Goal: Obtain resource: Download file/media

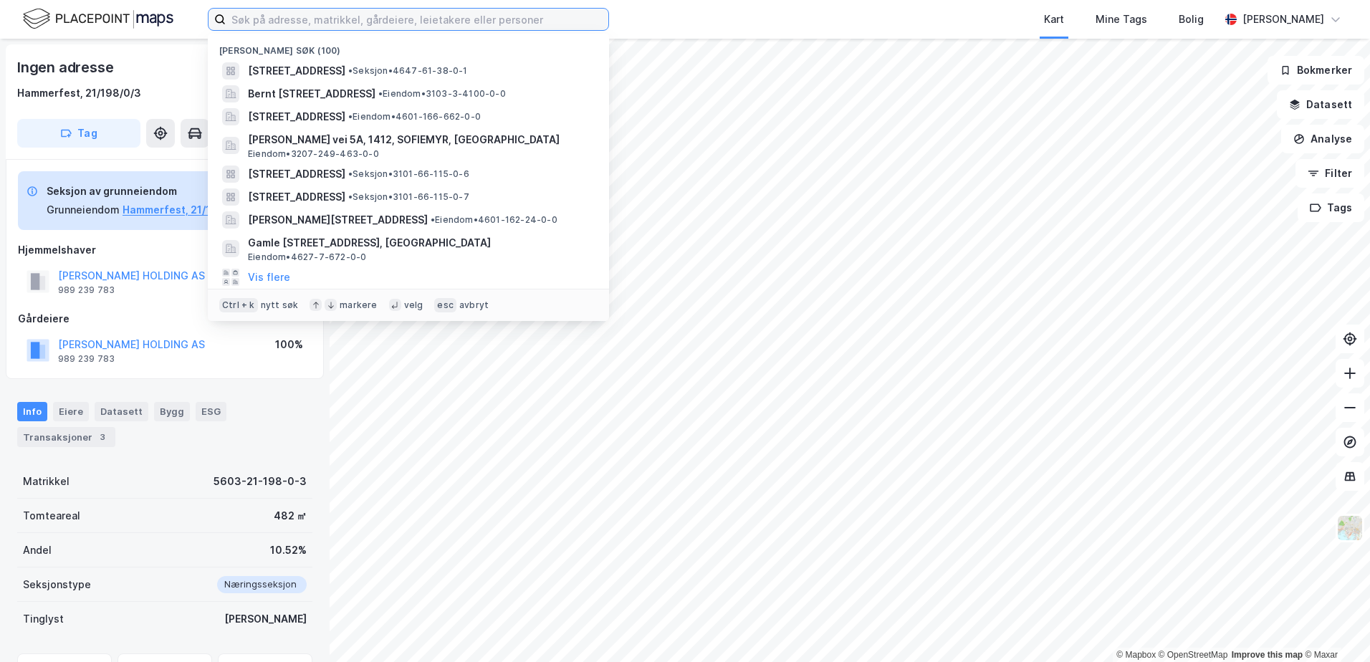
click at [280, 21] on input at bounding box center [417, 19] width 383 height 21
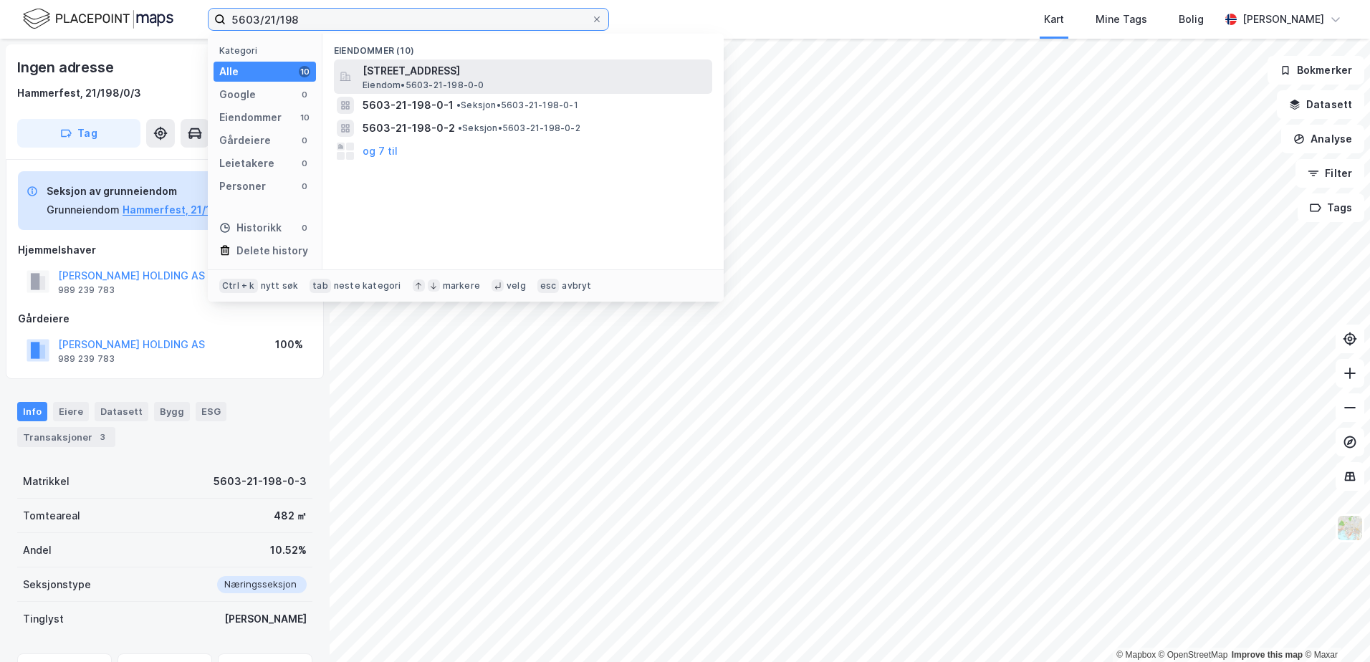
type input "5603/21/198"
click at [385, 73] on span "[STREET_ADDRESS]" at bounding box center [534, 70] width 344 height 17
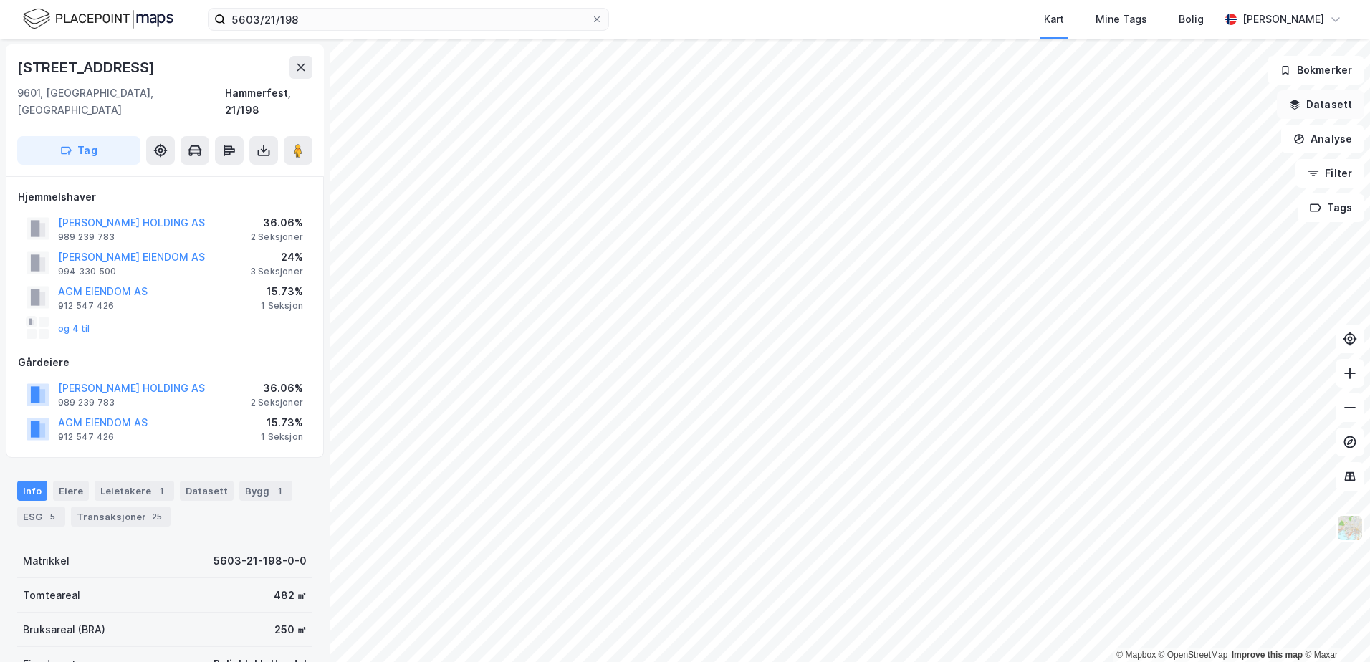
click at [1309, 102] on button "Datasett" at bounding box center [1319, 104] width 87 height 29
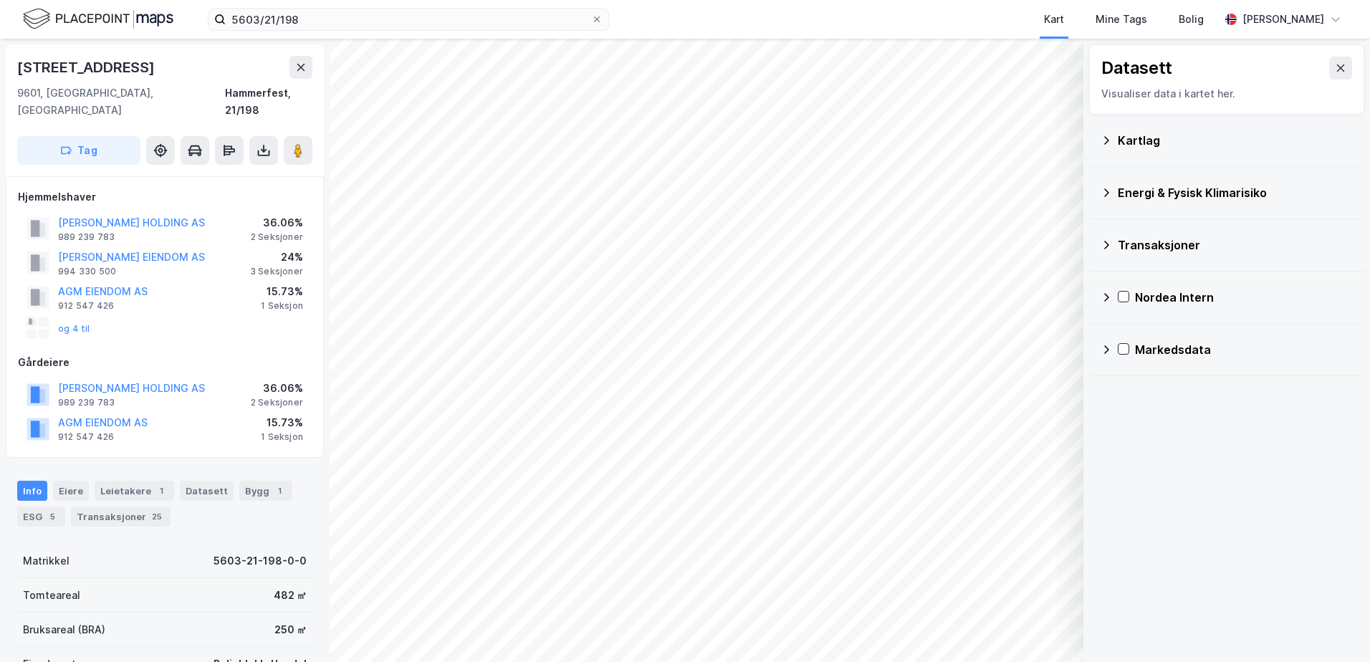
click at [1152, 136] on div "Kartlag" at bounding box center [1234, 140] width 235 height 17
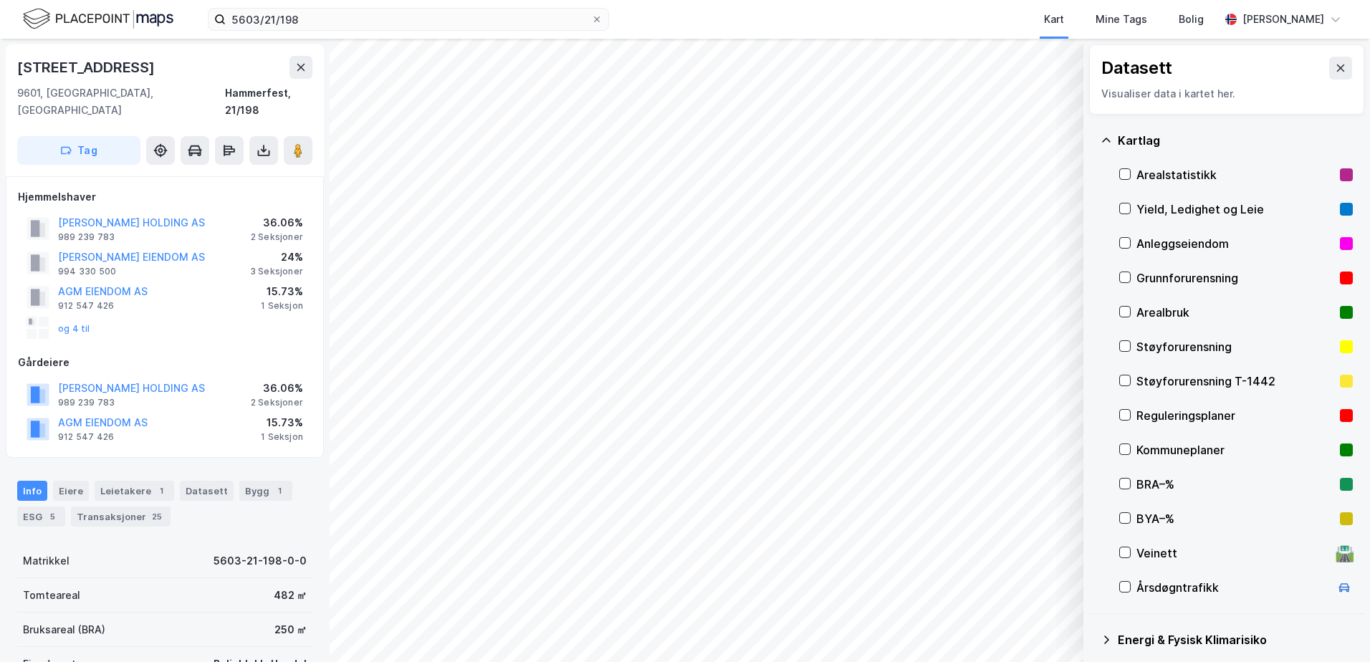
click at [1149, 276] on div "Grunnforurensning" at bounding box center [1235, 277] width 198 height 17
click at [1143, 274] on div "Grunnforurensning" at bounding box center [1235, 277] width 198 height 17
click at [1103, 140] on icon at bounding box center [1106, 140] width 9 height 4
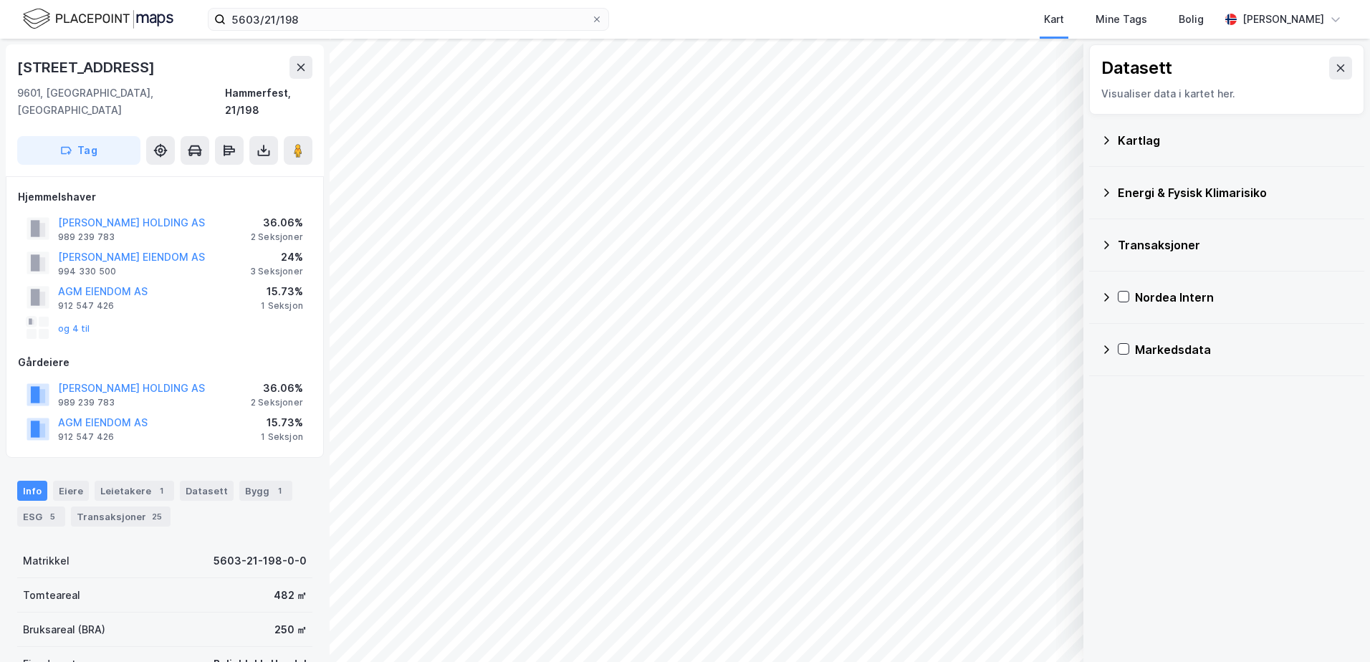
click at [1120, 194] on div "Energi & Fysisk Klimarisiko" at bounding box center [1234, 192] width 235 height 17
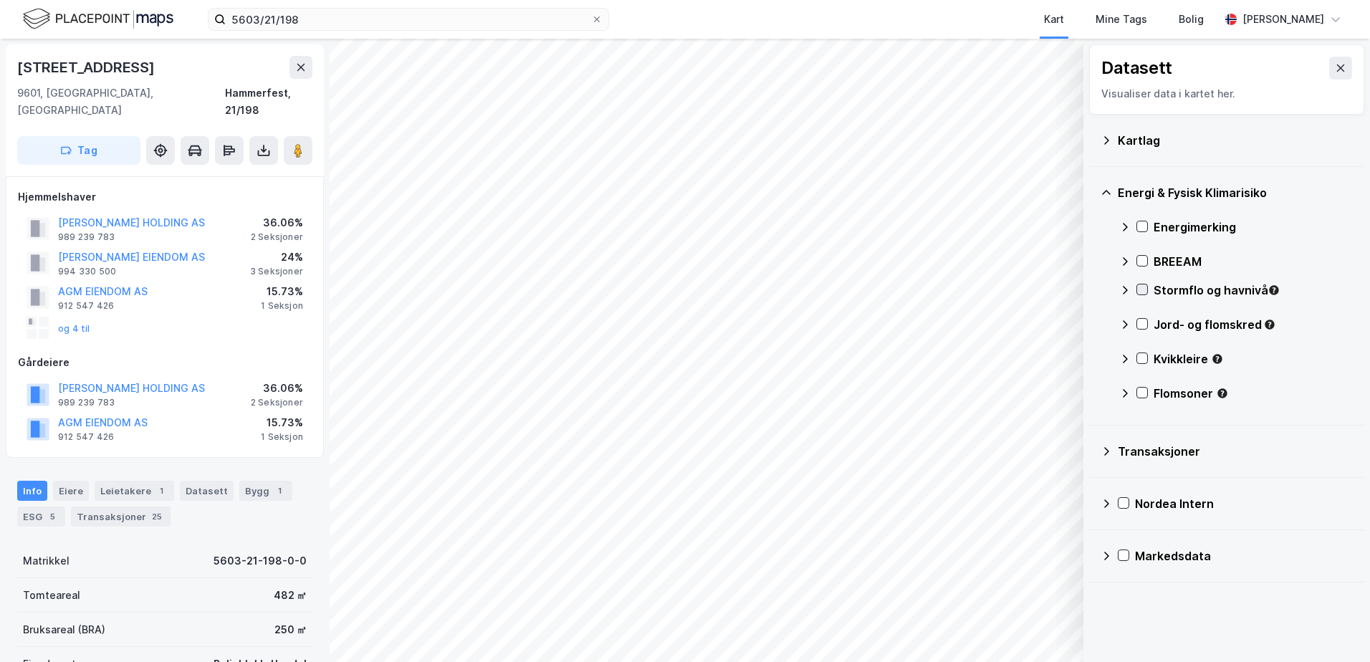
click at [1140, 287] on icon at bounding box center [1142, 289] width 10 height 10
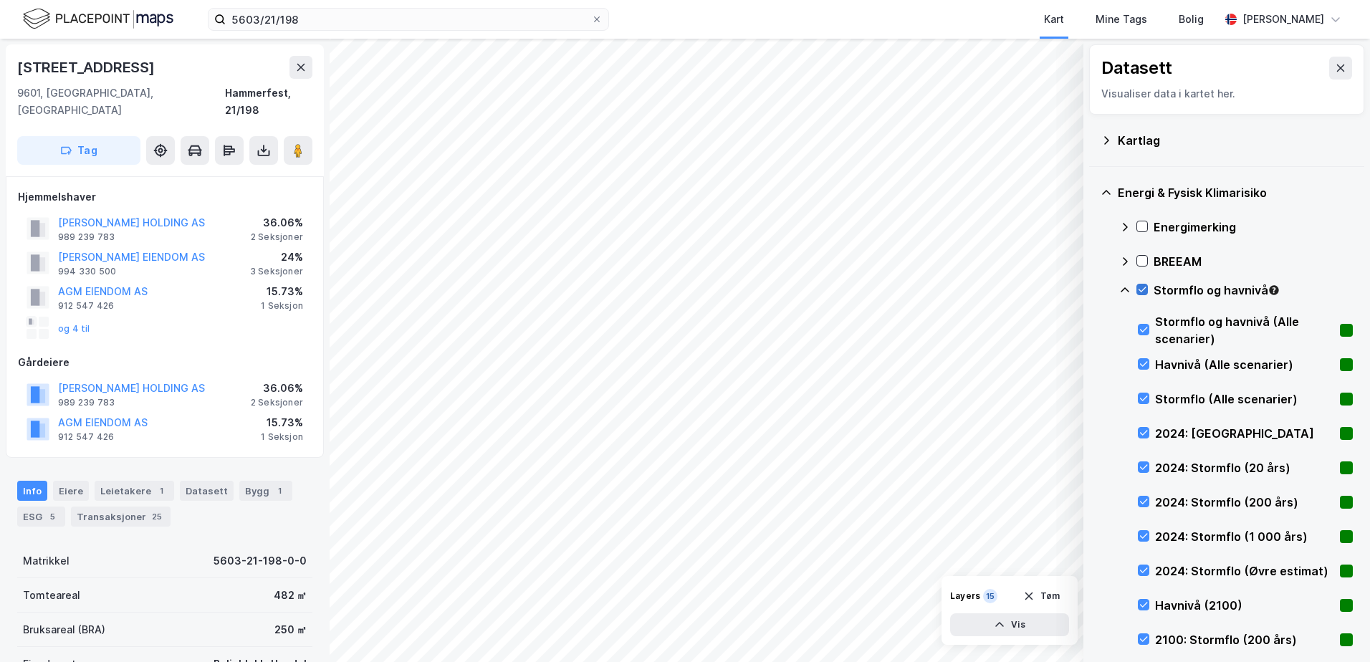
click at [1137, 287] on icon at bounding box center [1142, 289] width 10 height 10
click at [1122, 292] on icon at bounding box center [1124, 289] width 11 height 11
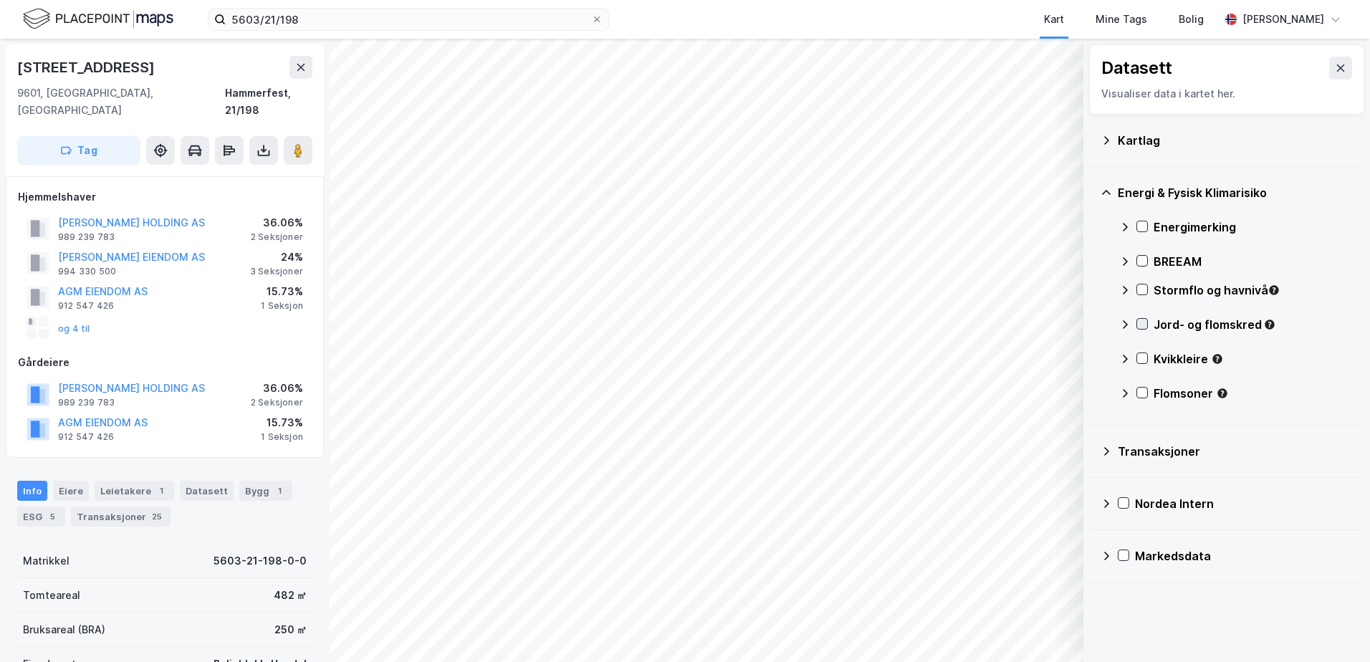
click at [1141, 324] on icon at bounding box center [1142, 324] width 10 height 10
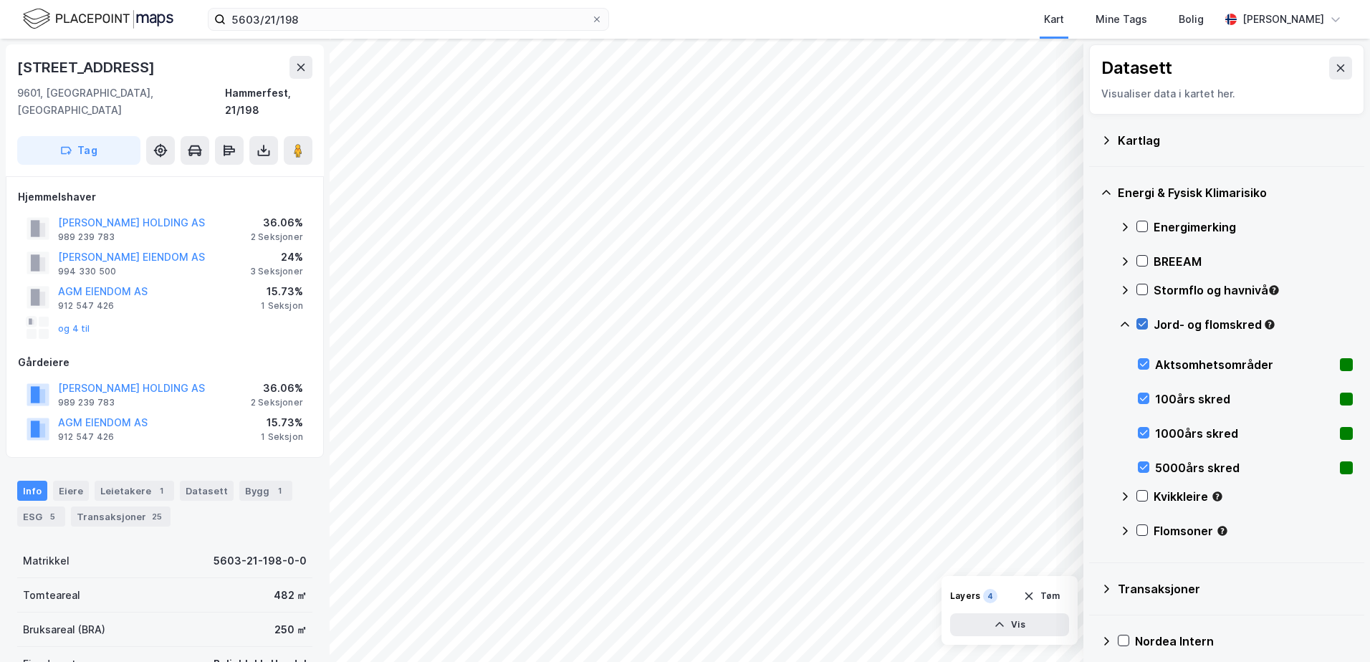
click at [1141, 324] on icon at bounding box center [1142, 324] width 10 height 10
click at [1123, 325] on icon at bounding box center [1124, 324] width 11 height 11
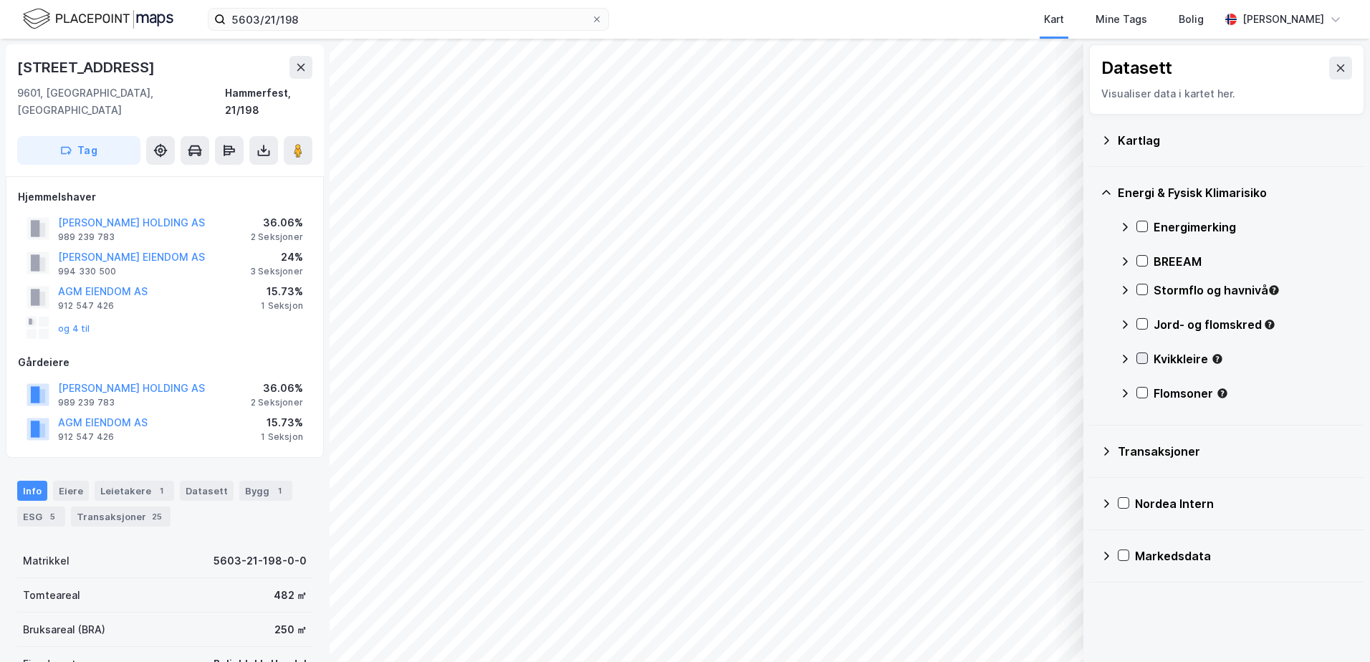
click at [1138, 355] on icon at bounding box center [1142, 358] width 10 height 10
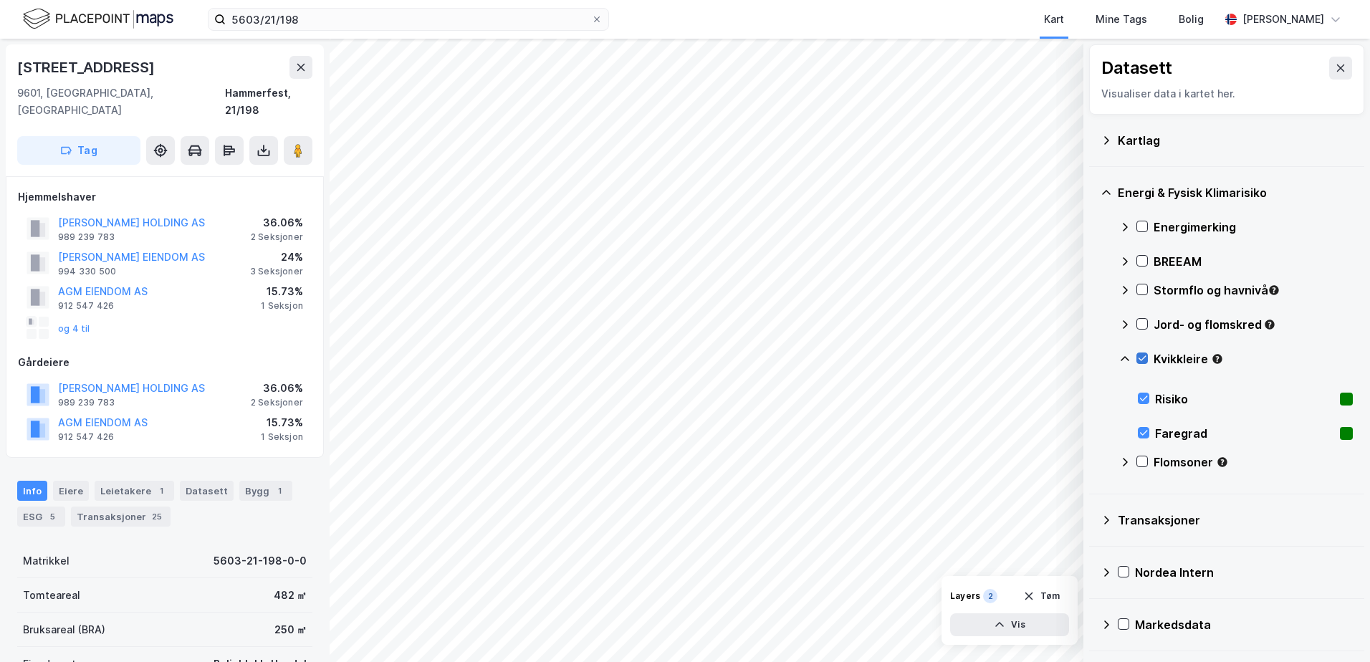
click at [1138, 355] on icon at bounding box center [1142, 358] width 10 height 10
click at [1125, 356] on icon at bounding box center [1124, 358] width 11 height 11
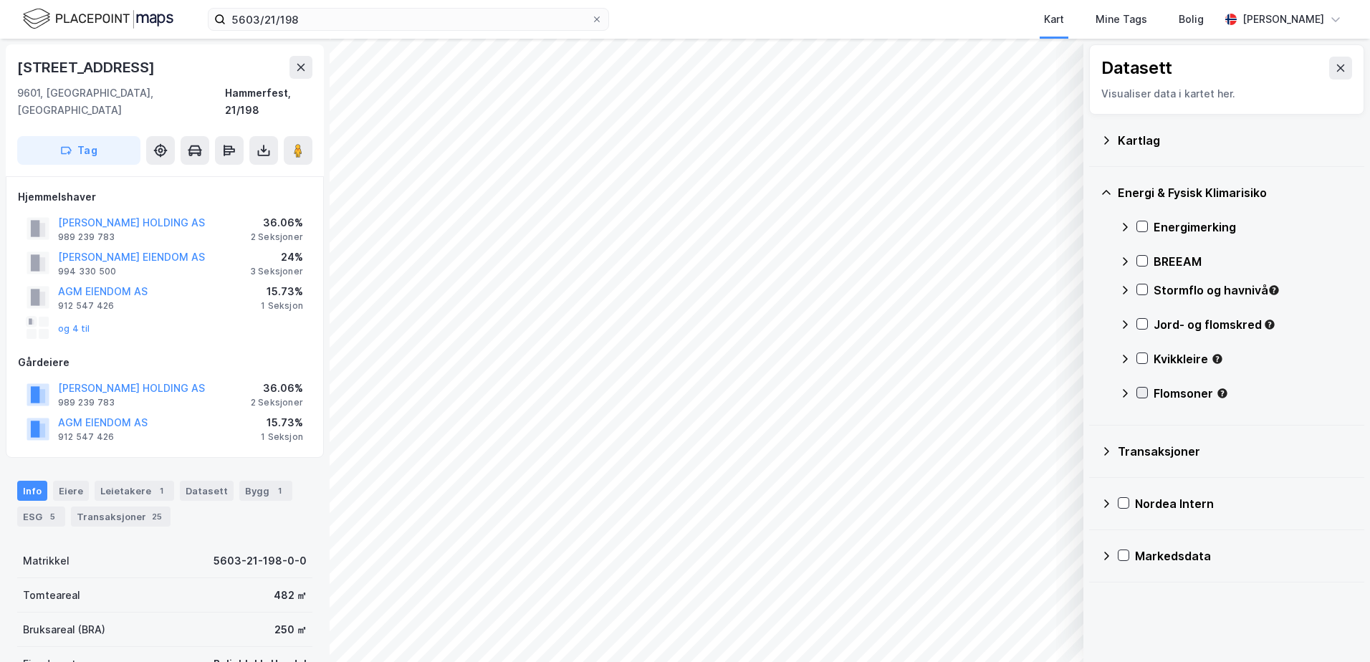
click at [1139, 392] on icon at bounding box center [1142, 393] width 10 height 10
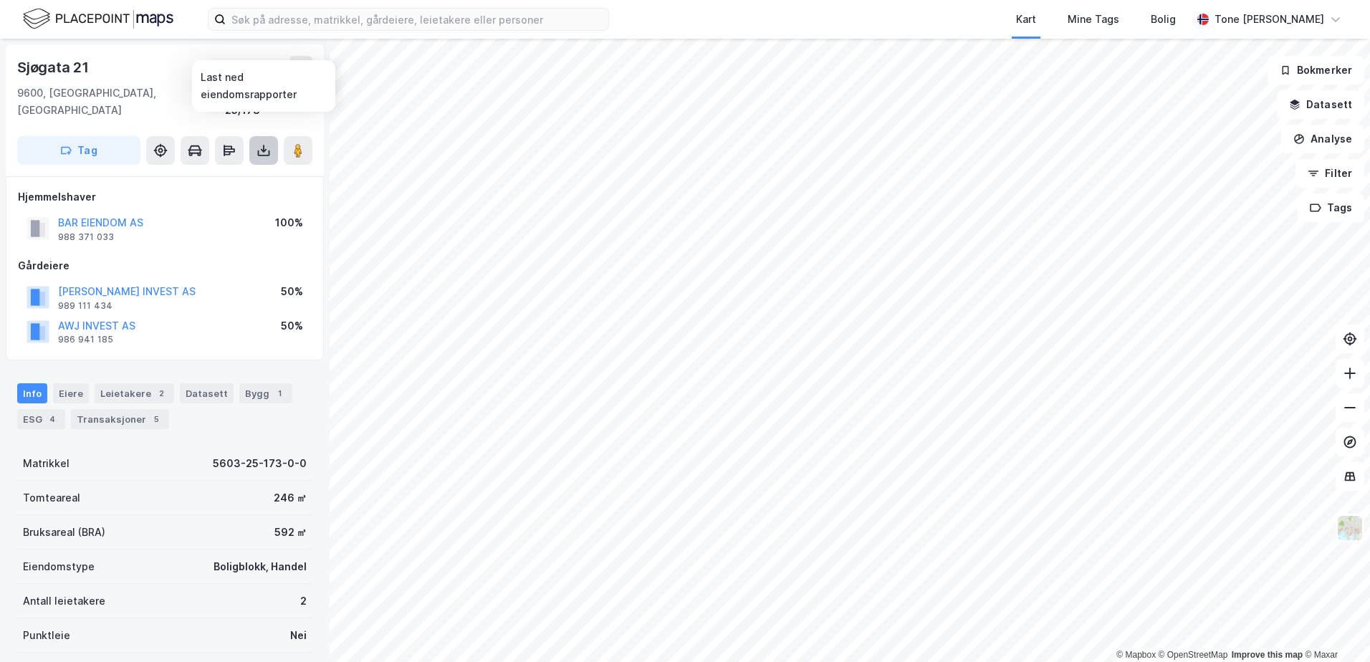
click at [259, 143] on icon at bounding box center [263, 150] width 14 height 14
click at [204, 173] on div "Last ned grunnbok" at bounding box center [192, 178] width 83 height 11
click at [37, 409] on div "ESG 4" at bounding box center [41, 419] width 48 height 20
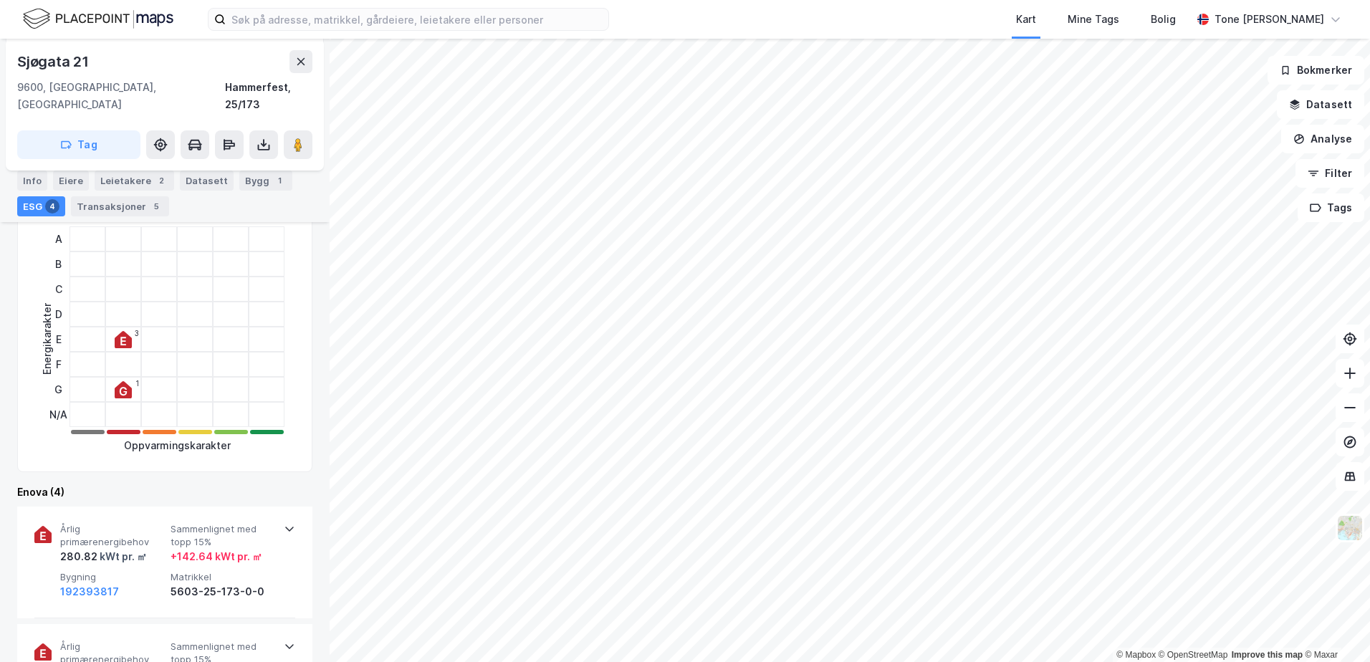
scroll to position [430, 0]
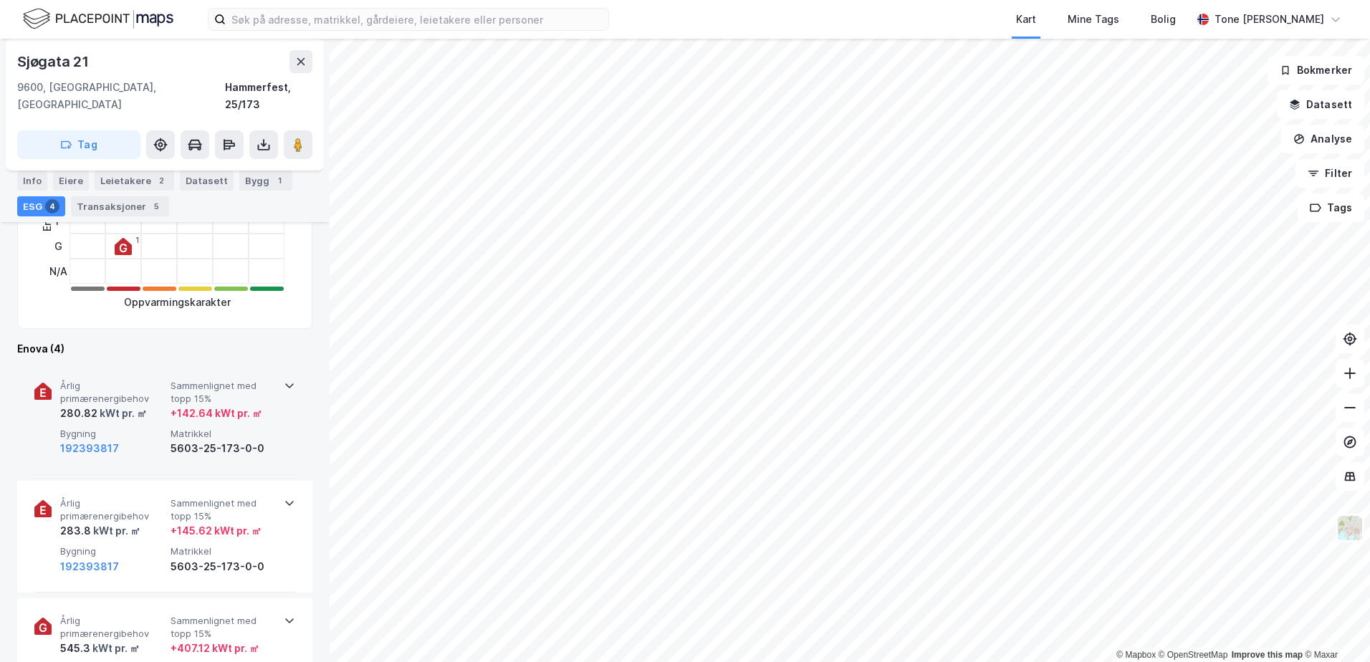
click at [285, 383] on icon at bounding box center [289, 385] width 9 height 5
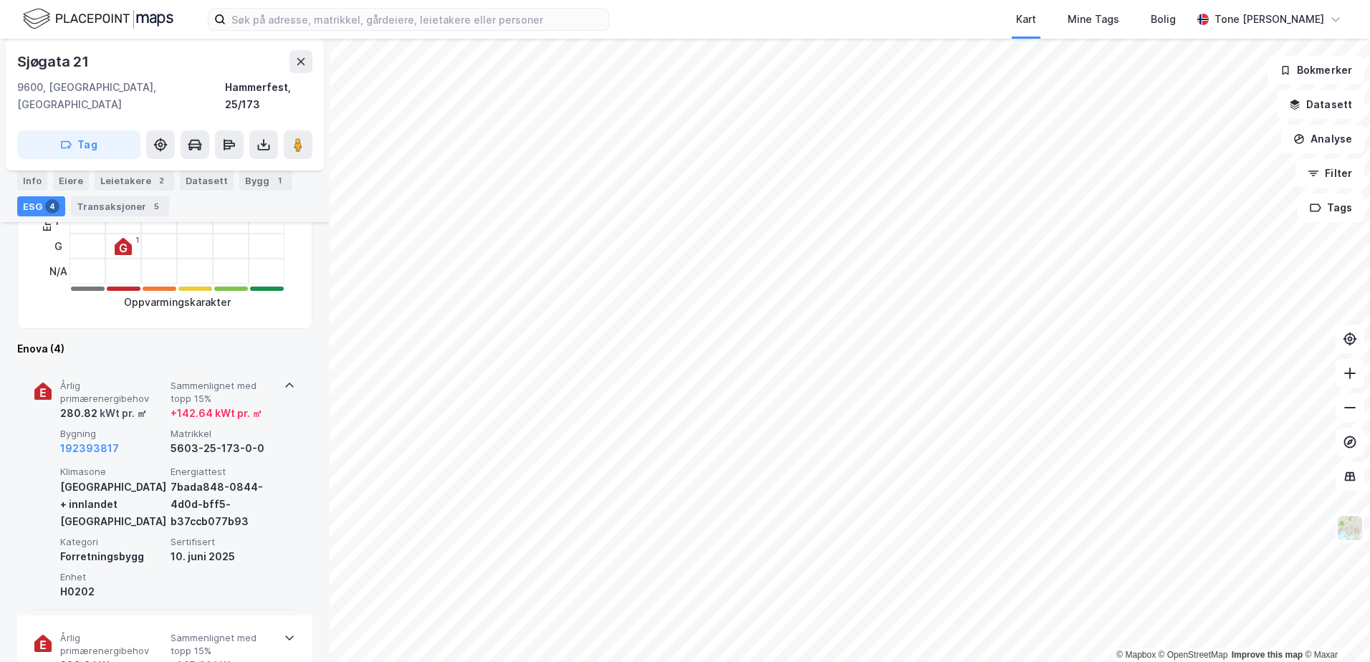
click at [284, 380] on icon at bounding box center [289, 385] width 11 height 11
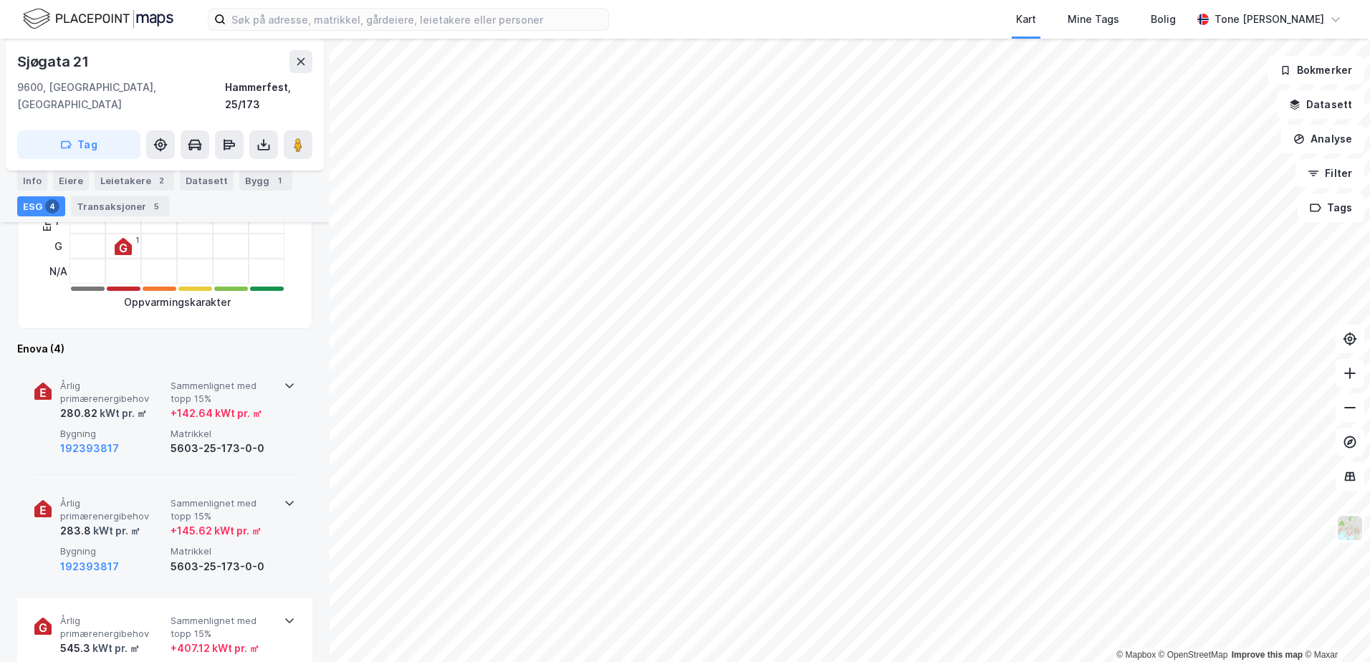
click at [284, 497] on icon at bounding box center [289, 502] width 11 height 11
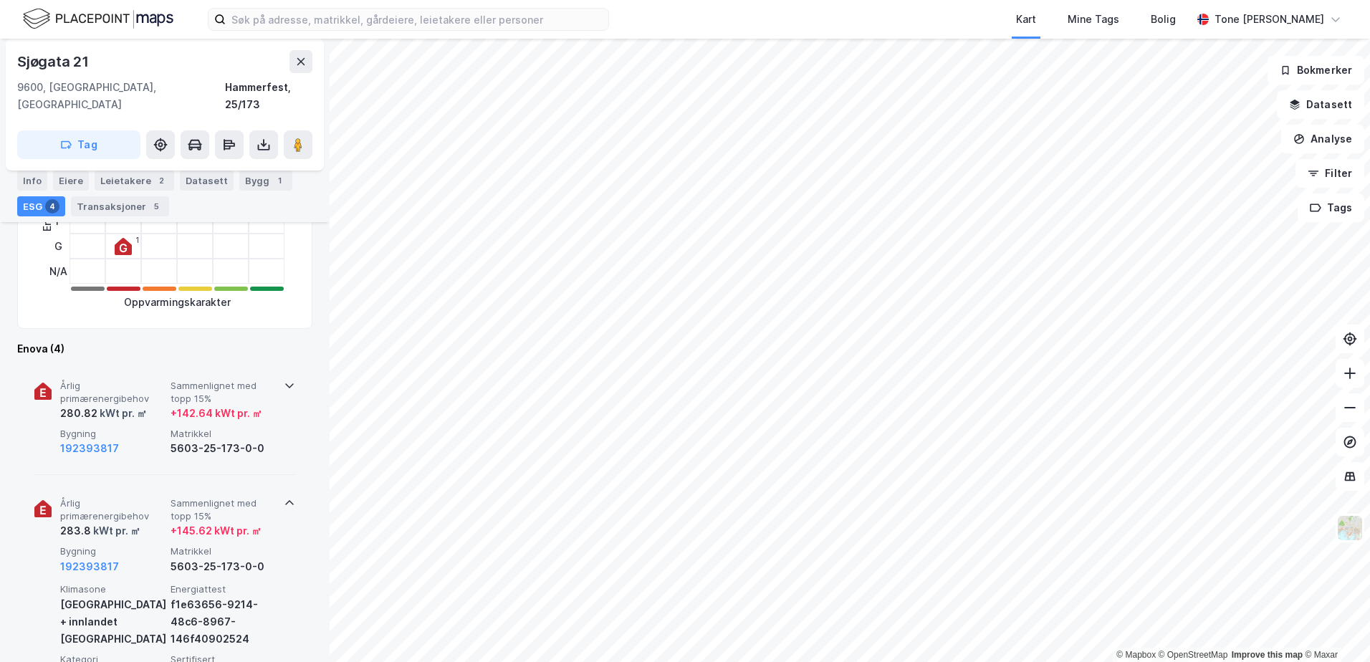
click at [284, 497] on icon at bounding box center [289, 502] width 11 height 11
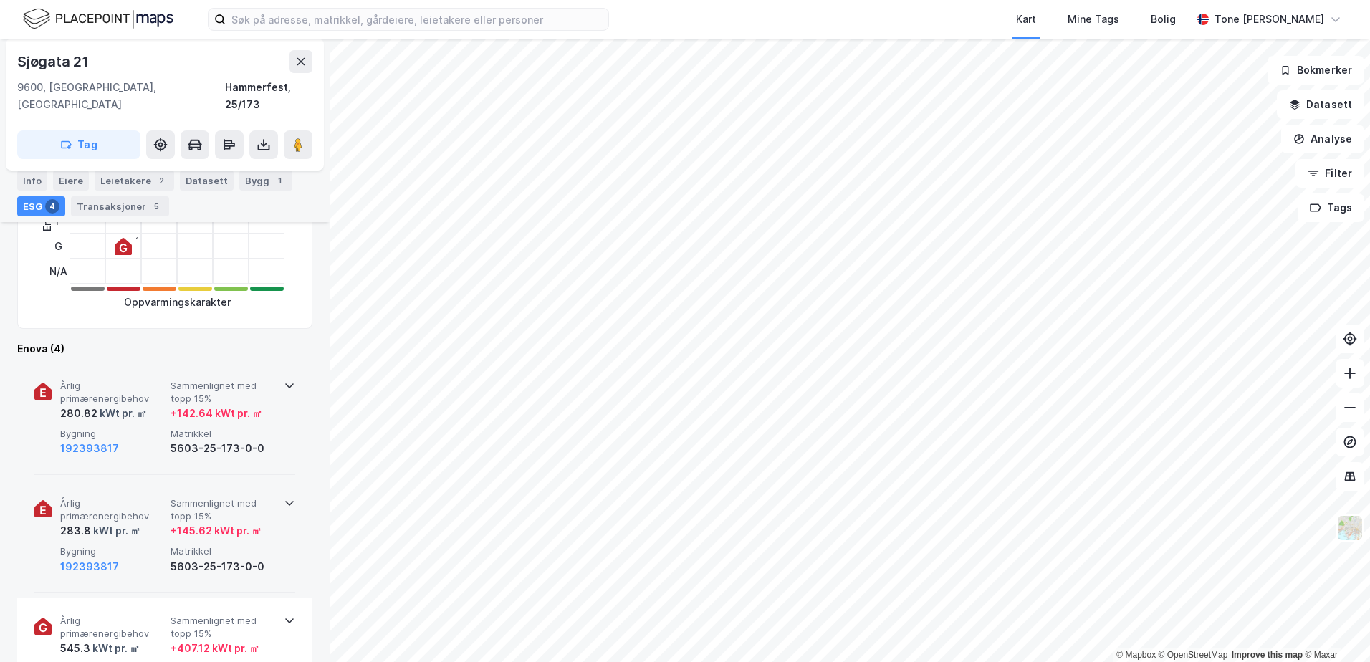
scroll to position [573, 0]
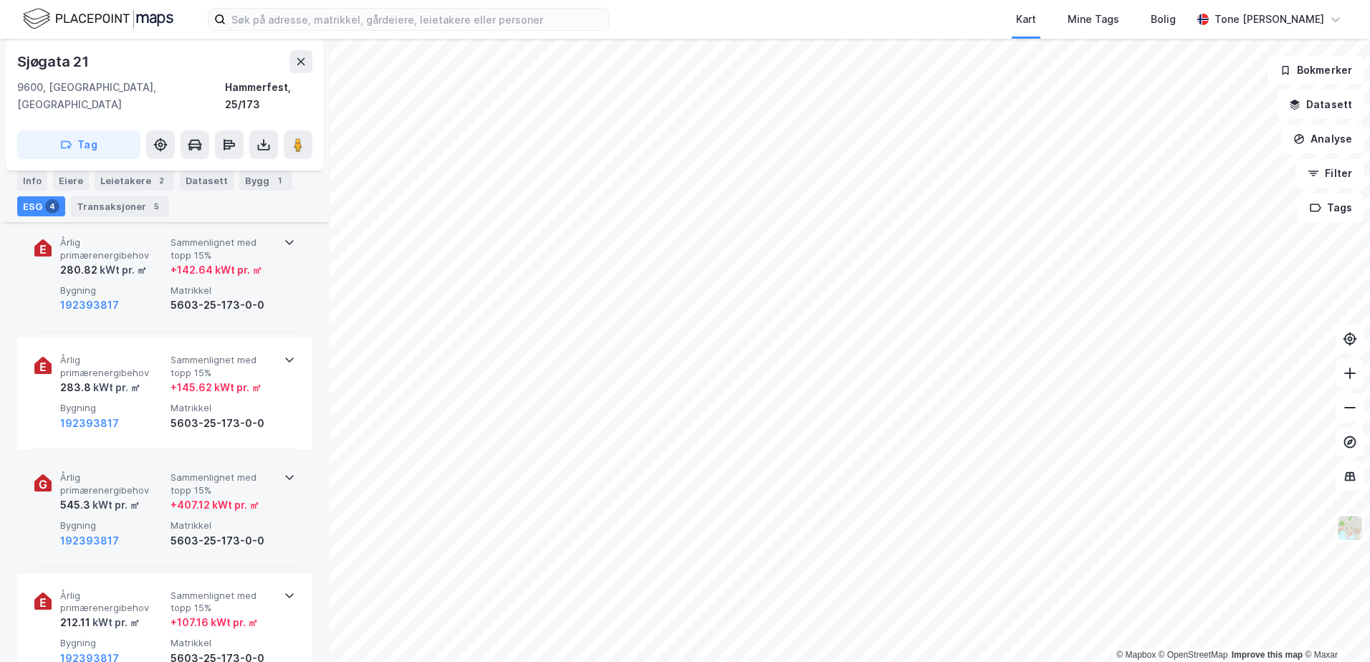
click at [284, 471] on icon at bounding box center [289, 476] width 11 height 11
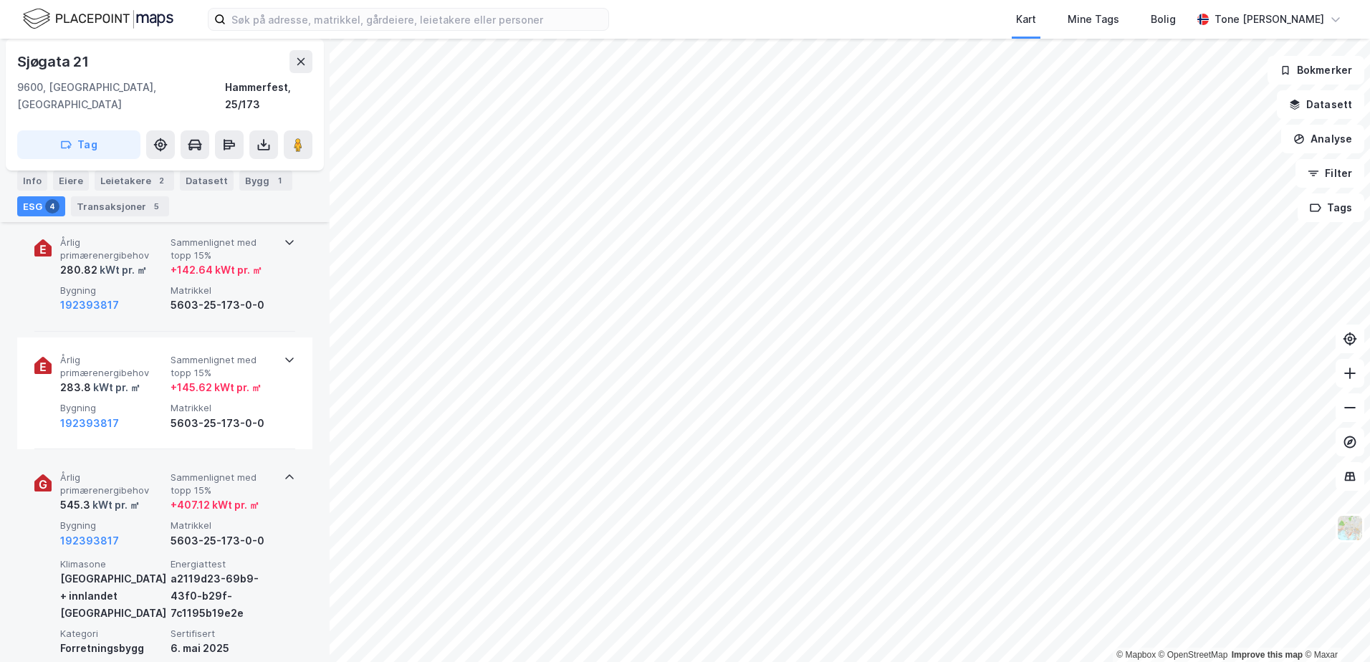
click at [284, 471] on icon at bounding box center [289, 476] width 11 height 11
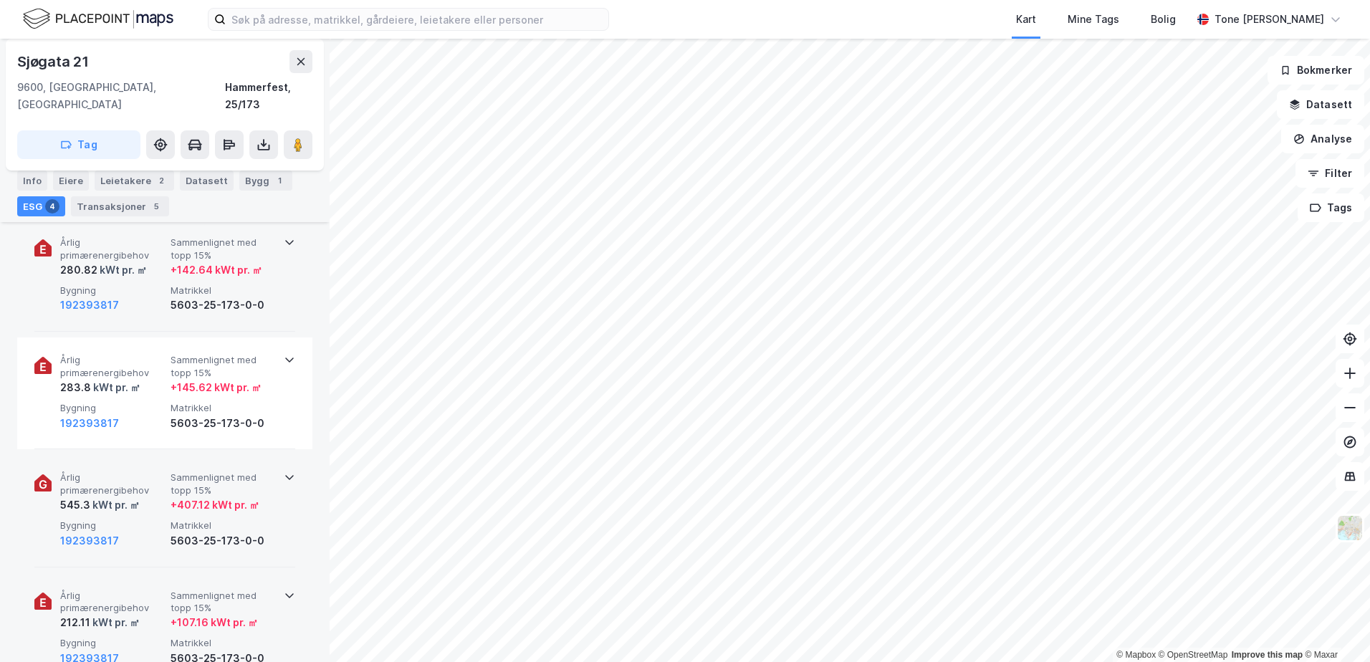
click at [284, 590] on icon at bounding box center [289, 595] width 11 height 11
